Goal: Use online tool/utility: Utilize a website feature to perform a specific function

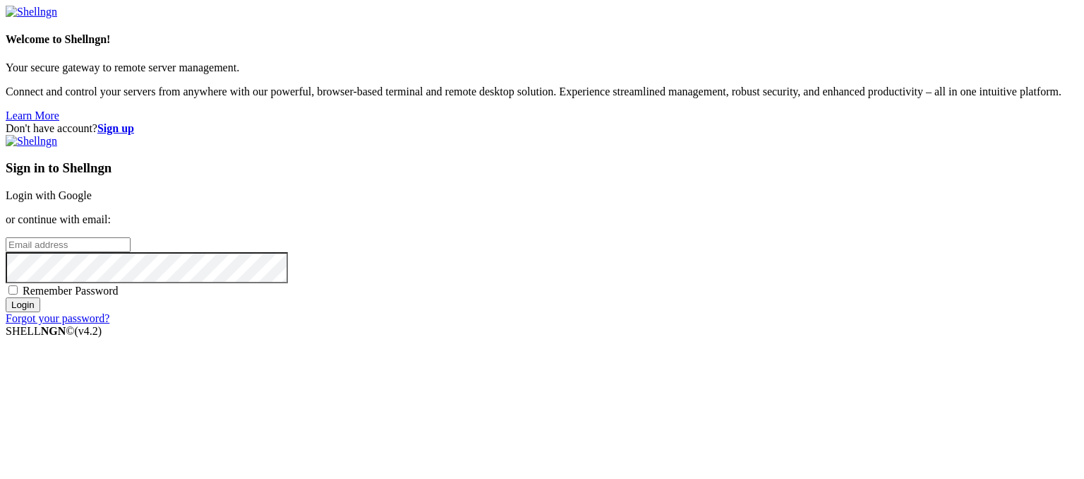
click at [92, 189] on link "Login with Google" at bounding box center [49, 195] width 86 height 12
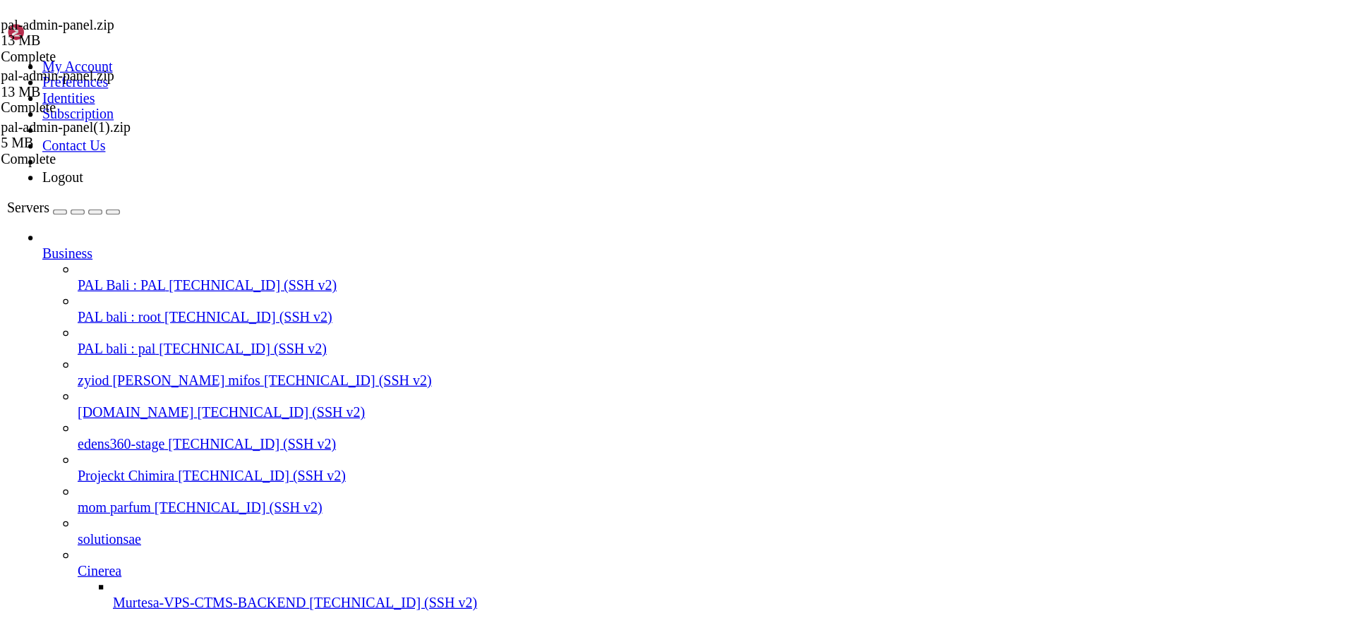
scroll to position [82873, 0]
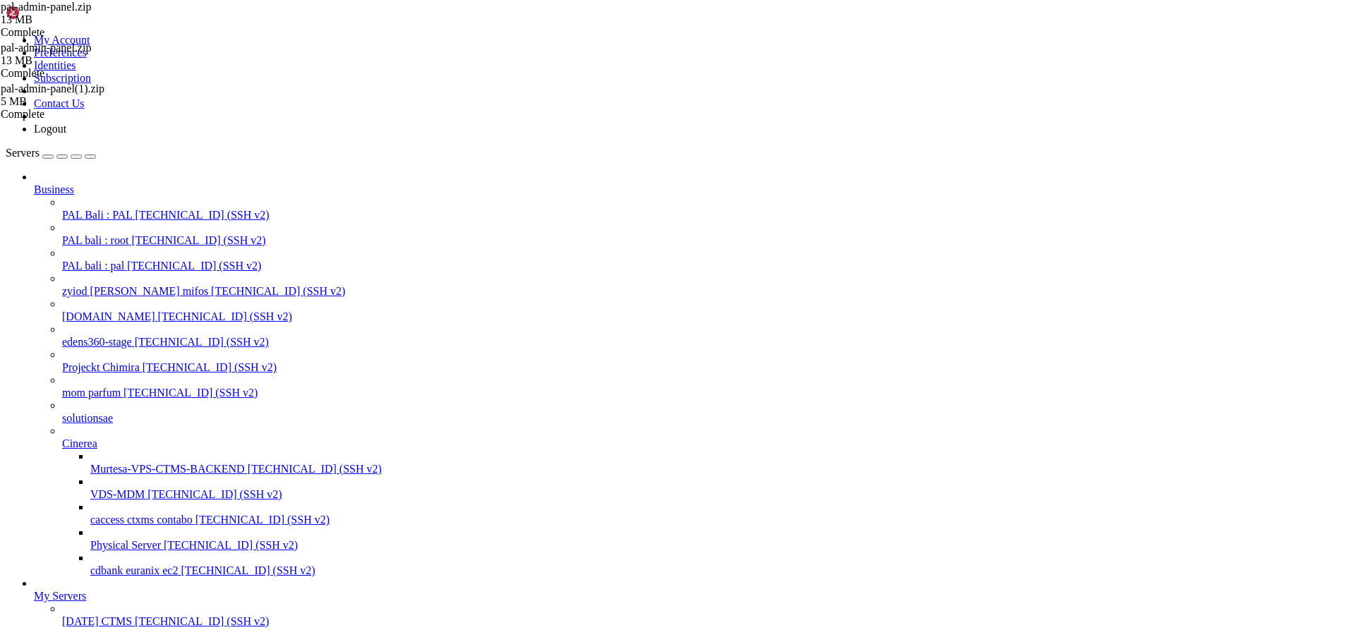
scroll to position [83038, 0]
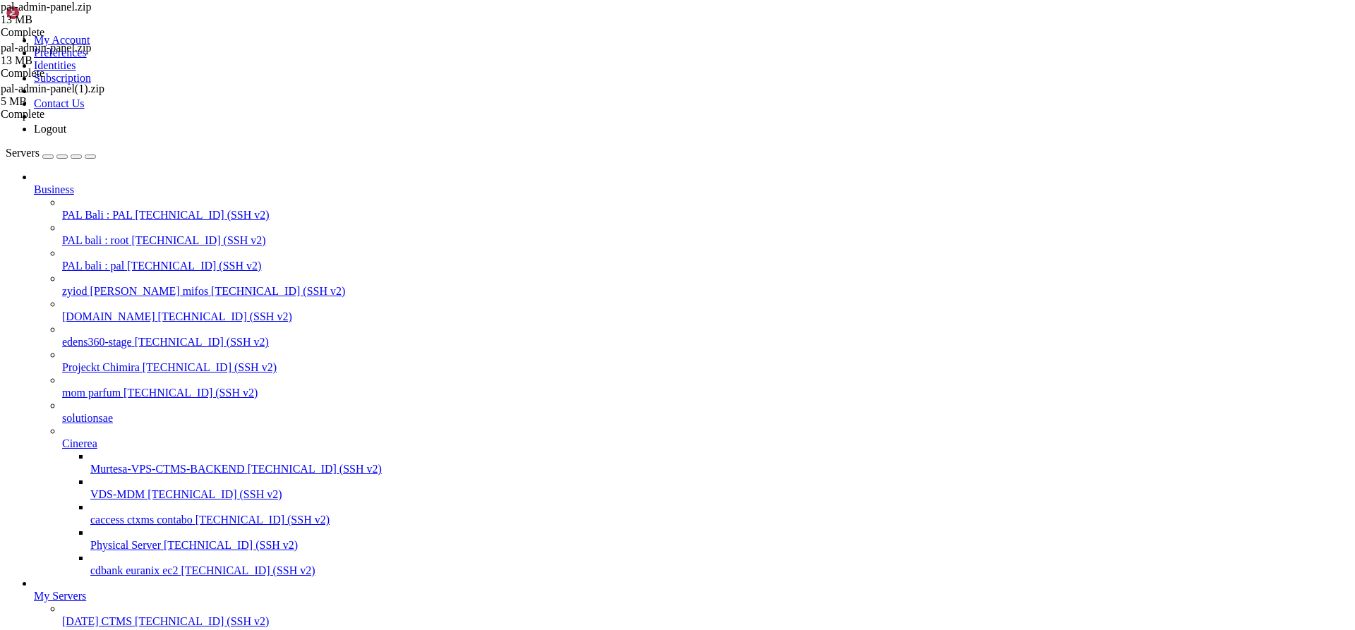
scroll to position [83190, 0]
drag, startPoint x: 173, startPoint y: 2349, endPoint x: 13, endPoint y: 2236, distance: 196.0
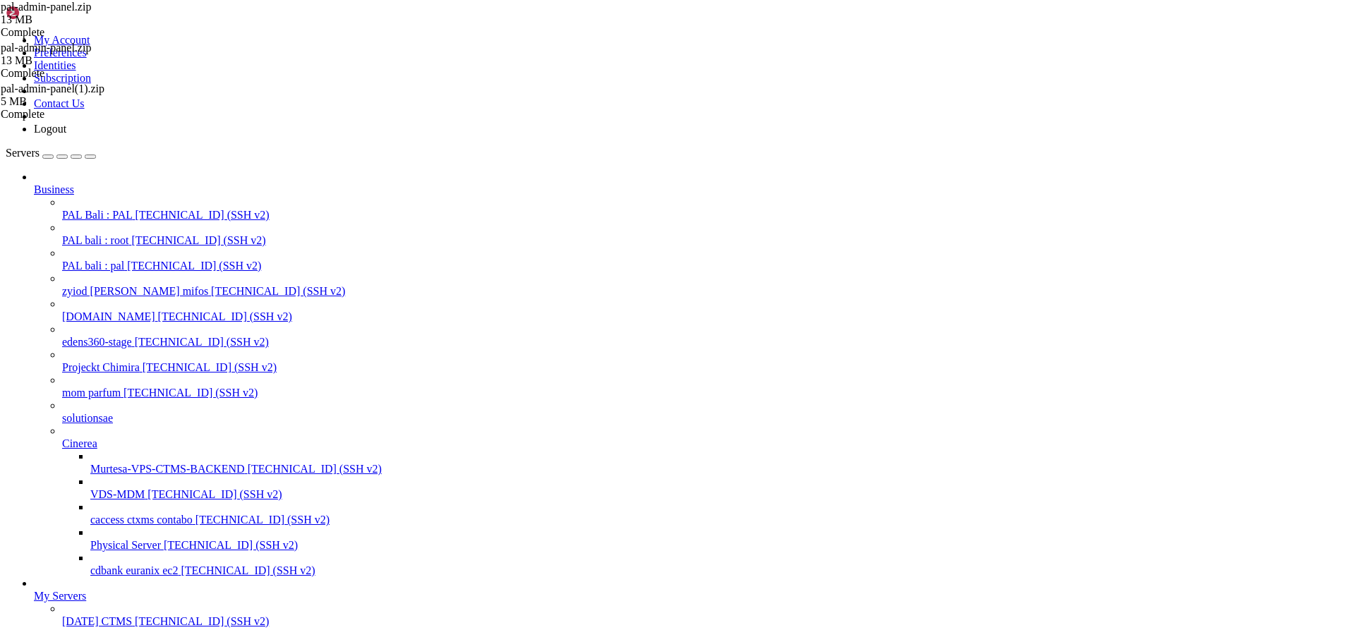
scroll to position [83437, 0]
